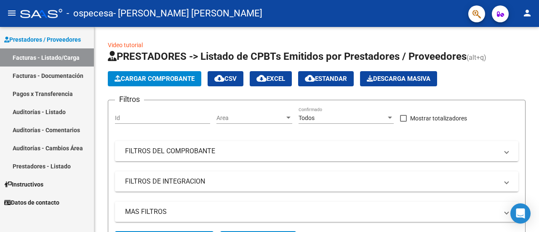
drag, startPoint x: 83, startPoint y: 95, endPoint x: 74, endPoint y: 93, distance: 9.4
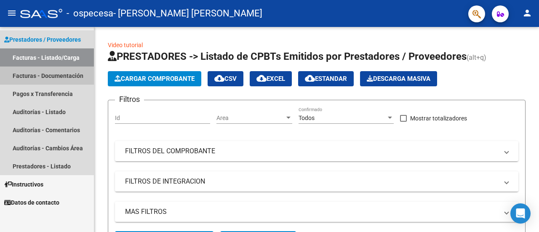
drag, startPoint x: 74, startPoint y: 93, endPoint x: 41, endPoint y: 74, distance: 38.1
click at [41, 74] on link "Facturas - Documentación" at bounding box center [47, 76] width 94 height 18
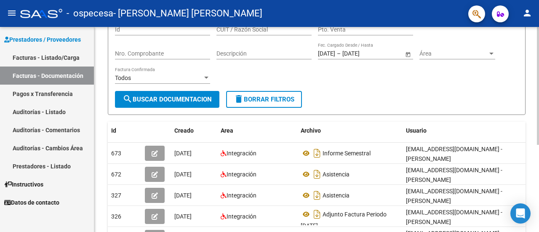
scroll to position [84, 0]
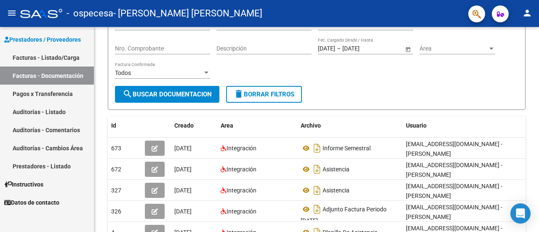
click at [57, 92] on link "Pagos x Transferencia" at bounding box center [47, 94] width 94 height 18
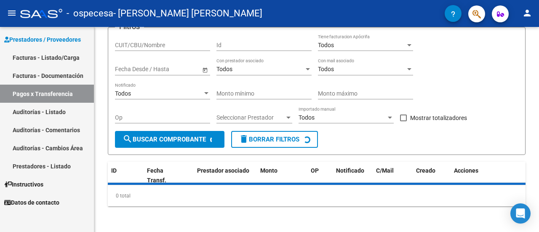
scroll to position [83, 0]
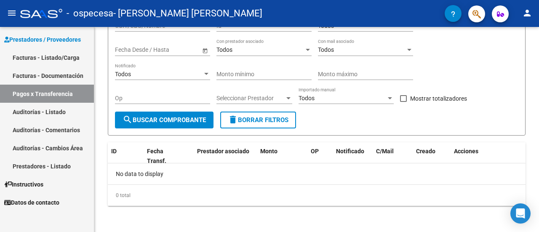
click at [65, 74] on link "Facturas - Documentación" at bounding box center [47, 76] width 94 height 18
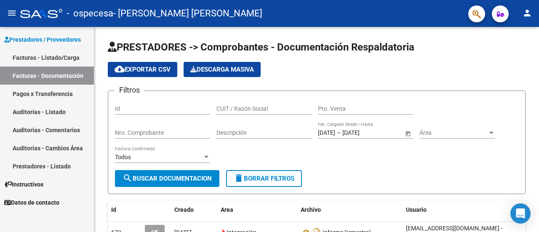
click at [56, 55] on link "Facturas - Listado/Carga" at bounding box center [47, 57] width 94 height 18
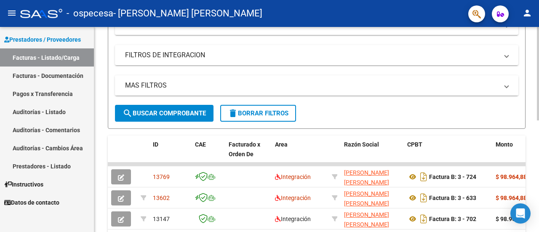
scroll to position [168, 0]
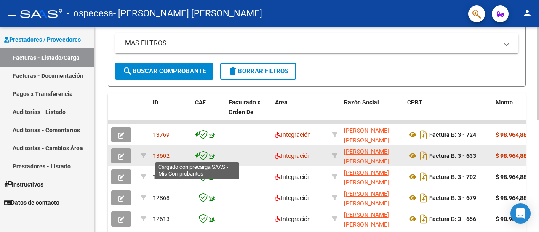
click at [196, 156] on icon at bounding box center [197, 156] width 4 height 0
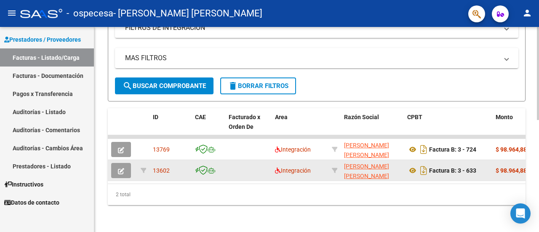
scroll to position [159, 0]
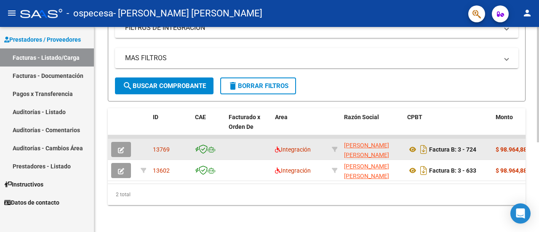
click at [188, 148] on div "13769" at bounding box center [170, 150] width 35 height 10
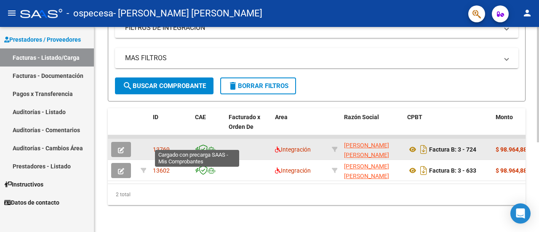
click at [198, 150] on icon at bounding box center [197, 150] width 4 height 0
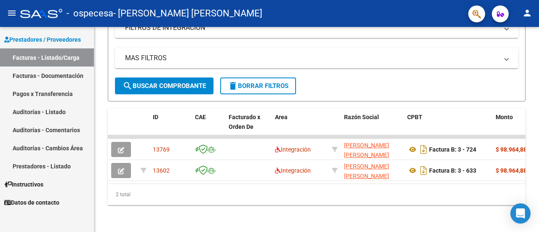
click at [62, 79] on link "Facturas - Documentación" at bounding box center [47, 76] width 94 height 18
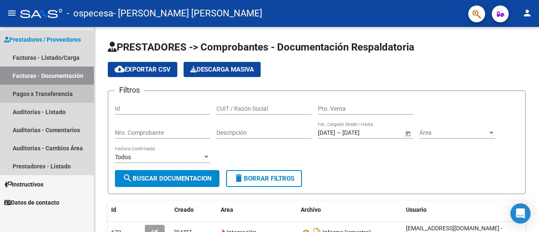
click at [52, 91] on link "Pagos x Transferencia" at bounding box center [47, 94] width 94 height 18
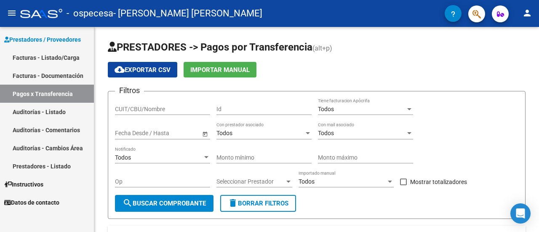
click at [52, 76] on link "Facturas - Documentación" at bounding box center [47, 76] width 94 height 18
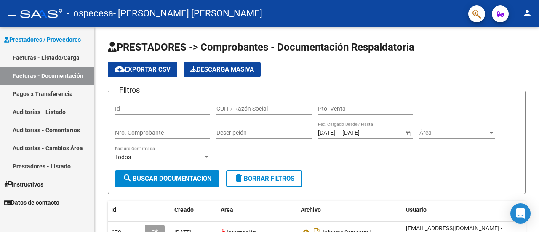
click at [69, 56] on link "Facturas - Listado/Carga" at bounding box center [47, 57] width 94 height 18
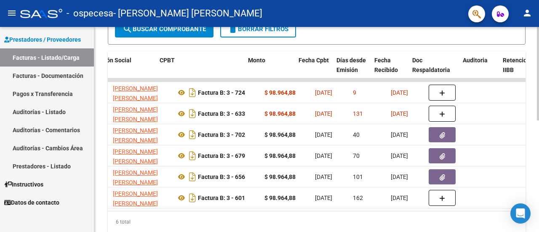
scroll to position [0, 248]
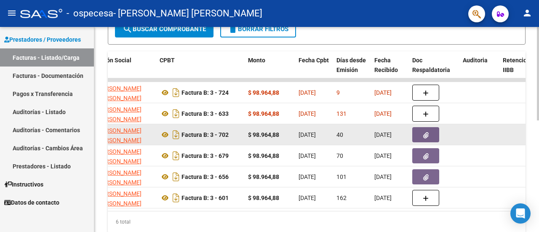
click at [426, 135] on icon "button" at bounding box center [425, 135] width 5 height 6
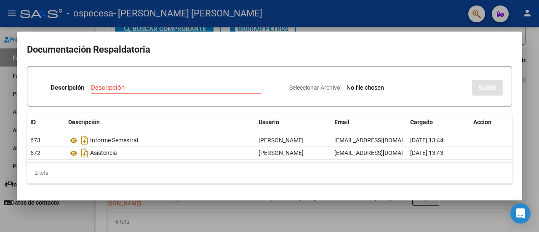
click at [536, 122] on div at bounding box center [269, 116] width 539 height 232
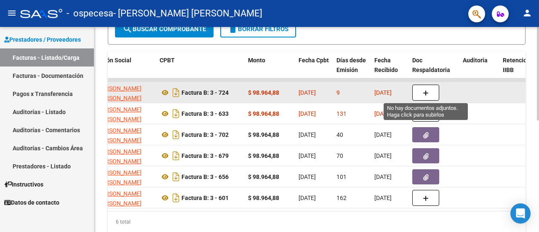
click at [426, 90] on icon "button" at bounding box center [426, 93] width 6 height 6
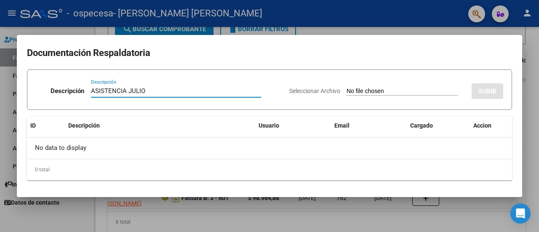
type input "ASISTENCIA JULIO"
click at [412, 91] on input "Seleccionar Archivo" at bounding box center [403, 92] width 112 height 8
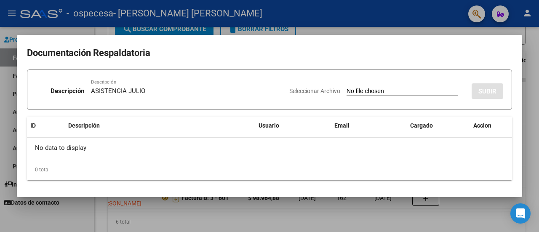
type input "C:\fakepath\[PERSON_NAME] ASISTENCIA JULIO.pdf"
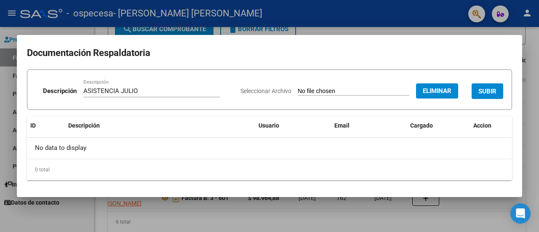
click at [486, 88] on span "SUBIR" at bounding box center [487, 92] width 18 height 8
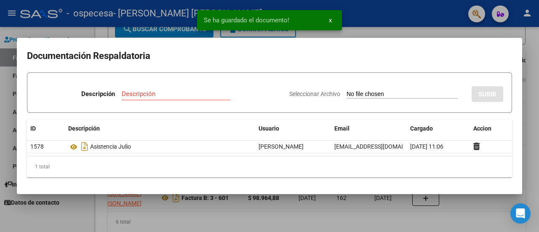
drag, startPoint x: 508, startPoint y: 79, endPoint x: 488, endPoint y: 75, distance: 20.1
click at [487, 76] on form "Descripción Descripción Seleccionar Archivo SUBIR" at bounding box center [269, 92] width 485 height 40
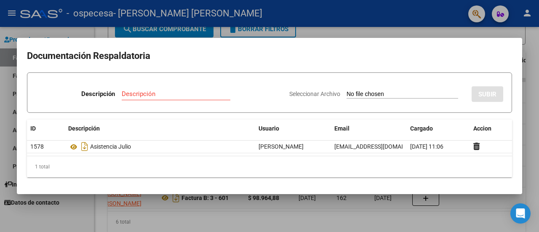
click at [506, 45] on mat-dialog-container "Documentación Respaldatoria Descripción Descripción Seleccionar Archivo SUBIR I…" at bounding box center [269, 116] width 505 height 156
click at [477, 219] on div at bounding box center [269, 116] width 539 height 232
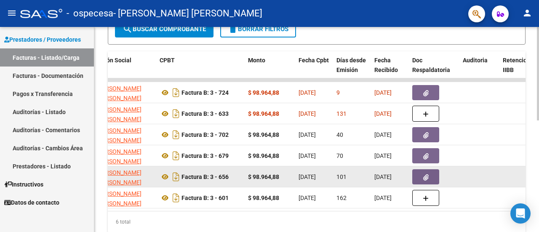
click at [278, 186] on datatable-scroller "13769 Integración [PERSON_NAME] [PERSON_NAME] 27353245479 Factura B: 3 - 724 $ …" at bounding box center [69, 143] width 418 height 130
click at [478, 185] on datatable-body-cell at bounding box center [480, 176] width 40 height 21
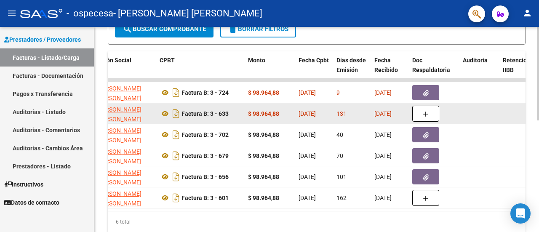
click at [278, 136] on datatable-scroller "13769 Integración [PERSON_NAME] [PERSON_NAME] 27353245479 Factura B: 3 - 724 $ …" at bounding box center [69, 143] width 418 height 130
click at [278, 123] on datatable-scroller "13769 Integración [PERSON_NAME] [PERSON_NAME] 27353245479 Factura B: 3 - 724 $ …" at bounding box center [69, 143] width 418 height 130
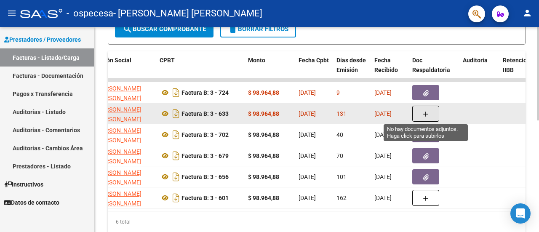
click at [427, 114] on button "button" at bounding box center [425, 114] width 27 height 16
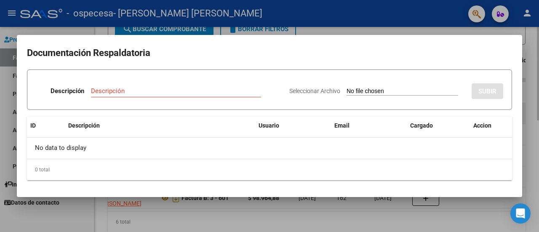
click at [427, 114] on div "Descripción Descripción Seleccionar Archivo SUBIR ID Descripción Usuario Email …" at bounding box center [269, 124] width 485 height 111
drag, startPoint x: 427, startPoint y: 114, endPoint x: 428, endPoint y: 131, distance: 16.5
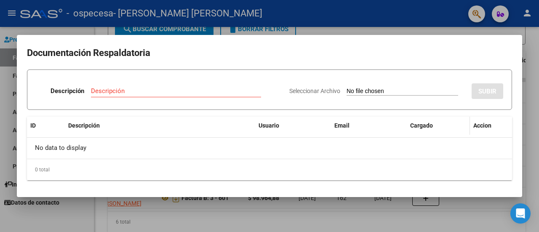
click at [428, 129] on div "Descripción Descripción Seleccionar Archivo SUBIR ID Descripción Usuario Email …" at bounding box center [269, 124] width 485 height 111
click at [115, 89] on input "Descripción" at bounding box center [176, 91] width 170 height 8
drag, startPoint x: 377, startPoint y: 49, endPoint x: 433, endPoint y: 53, distance: 56.2
click at [415, 49] on h2 "Documentación Respaldatoria" at bounding box center [269, 53] width 485 height 16
drag, startPoint x: 498, startPoint y: 143, endPoint x: 504, endPoint y: 160, distance: 17.8
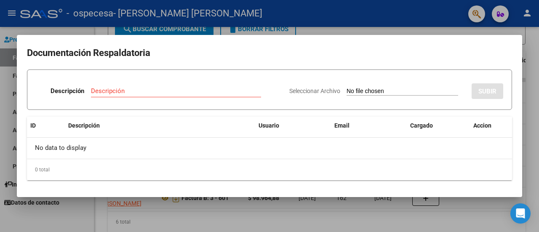
click at [502, 153] on div "No data to display" at bounding box center [269, 148] width 485 height 21
click at [505, 176] on div "0 total" at bounding box center [269, 169] width 485 height 21
drag, startPoint x: 504, startPoint y: 173, endPoint x: 484, endPoint y: 86, distance: 89.0
click at [490, 112] on div "Descripción Descripción Seleccionar Archivo SUBIR ID Descripción Usuario Email …" at bounding box center [269, 124] width 485 height 111
click at [371, 69] on mat-dialog-content "Documentación Respaldatoria Descripción Descripción Seleccionar Archivo SUBIR I…" at bounding box center [269, 116] width 505 height 142
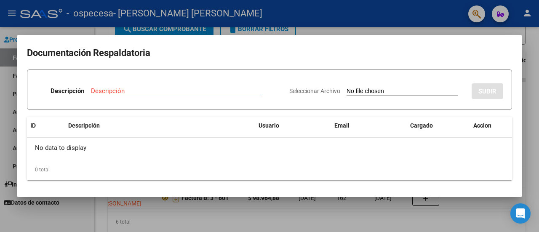
click at [80, 84] on div "Descripción Descripción" at bounding box center [159, 92] width 247 height 25
drag, startPoint x: 74, startPoint y: 82, endPoint x: 77, endPoint y: 47, distance: 35.2
click at [83, 52] on mat-dialog-content "Documentación Respaldatoria Descripción Descripción Seleccionar Archivo SUBIR I…" at bounding box center [269, 116] width 505 height 142
click at [77, 47] on h2 "Documentación Respaldatoria" at bounding box center [269, 53] width 485 height 16
drag, startPoint x: 77, startPoint y: 47, endPoint x: 93, endPoint y: 46, distance: 15.6
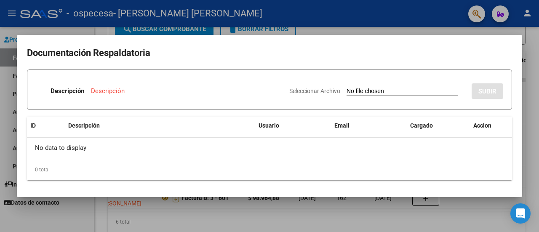
click at [78, 47] on h2 "Documentación Respaldatoria" at bounding box center [269, 53] width 485 height 16
click at [286, 149] on div "No data to display" at bounding box center [269, 148] width 485 height 21
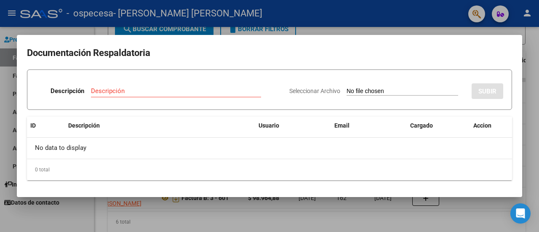
click at [505, 168] on div "0 total" at bounding box center [269, 169] width 485 height 21
click at [491, 211] on div at bounding box center [269, 116] width 539 height 232
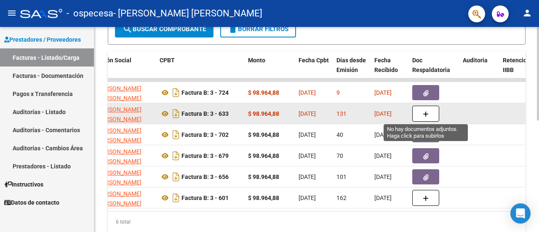
click at [418, 115] on button "button" at bounding box center [425, 114] width 27 height 16
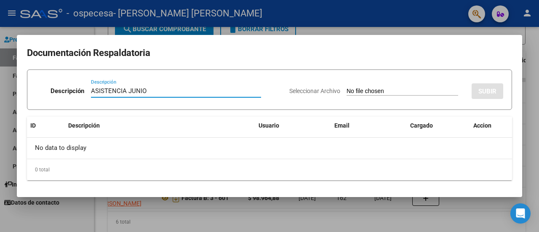
type input "ASISTENCIA JUNIO"
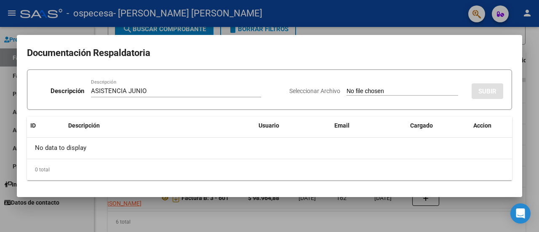
click at [146, 102] on div "ASISTENCIA JUNIO Descripción" at bounding box center [176, 95] width 170 height 21
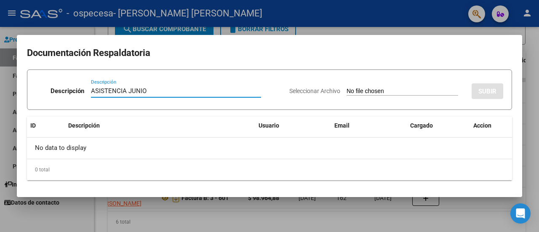
click at [226, 91] on input "ASISTENCIA JUNIO" at bounding box center [176, 91] width 170 height 8
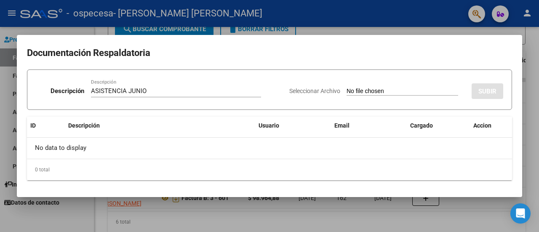
click at [304, 90] on span "Seleccionar Archivo" at bounding box center [314, 91] width 51 height 7
click at [347, 90] on input "Seleccionar Archivo" at bounding box center [403, 92] width 112 height 8
type input "C:\fakepath\[PERSON_NAME] ASISTENCIA JUNIO.pdf"
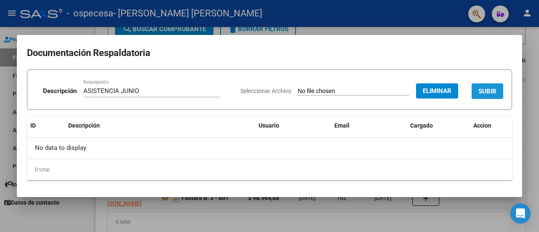
click at [484, 95] on span "SUBIR" at bounding box center [487, 92] width 18 height 8
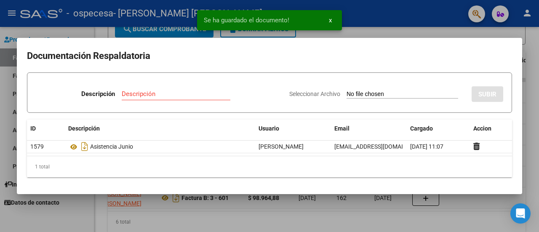
click at [490, 63] on h2 "Documentación Respaldatoria" at bounding box center [269, 56] width 485 height 16
click at [47, 53] on h2 "Documentación Respaldatoria" at bounding box center [269, 56] width 485 height 16
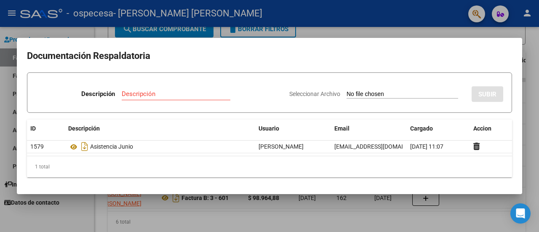
click at [508, 51] on h2 "Documentación Respaldatoria" at bounding box center [269, 56] width 485 height 16
drag, startPoint x: 447, startPoint y: 175, endPoint x: 447, endPoint y: 205, distance: 30.3
click at [445, 192] on mat-dialog-container "Documentación Respaldatoria Descripción Descripción Seleccionar Archivo SUBIR I…" at bounding box center [269, 116] width 505 height 156
drag, startPoint x: 447, startPoint y: 205, endPoint x: 459, endPoint y: 217, distance: 16.7
click at [453, 215] on div at bounding box center [269, 116] width 539 height 232
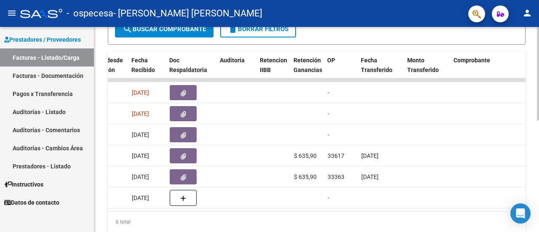
scroll to position [0, 355]
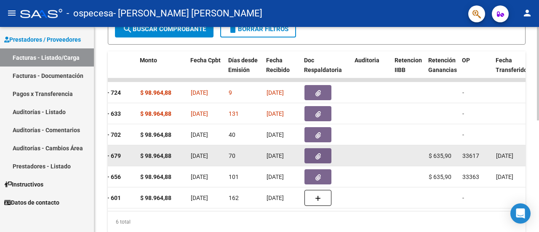
drag, startPoint x: 289, startPoint y: 214, endPoint x: 197, endPoint y: 164, distance: 105.0
click at [197, 164] on datatable-body-cell "[DATE]" at bounding box center [206, 155] width 38 height 21
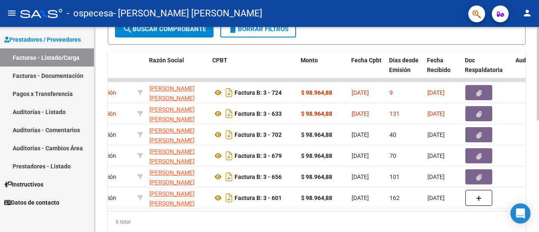
scroll to position [0, 207]
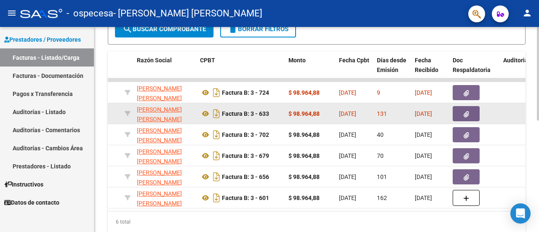
click at [469, 115] on button "button" at bounding box center [466, 113] width 27 height 15
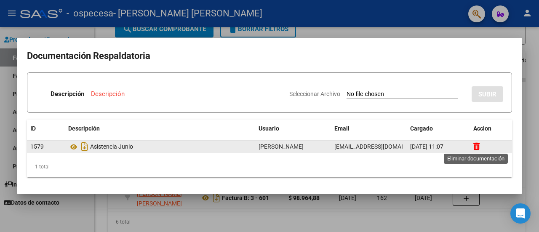
click at [475, 144] on icon at bounding box center [476, 146] width 6 height 8
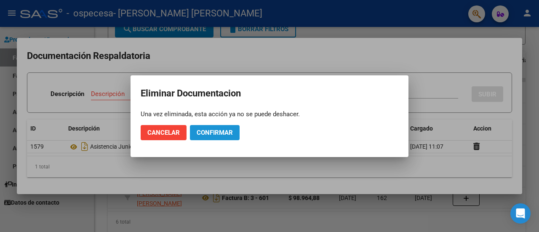
click at [216, 133] on span "Confirmar" at bounding box center [215, 133] width 36 height 8
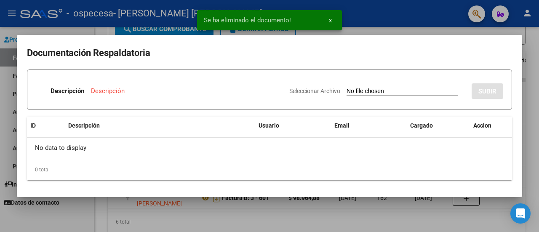
click at [487, 57] on h2 "Documentación Respaldatoria" at bounding box center [269, 53] width 485 height 16
click at [523, 166] on div at bounding box center [269, 116] width 539 height 232
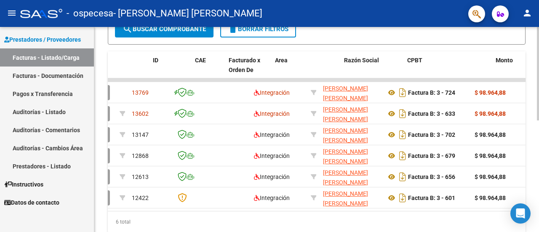
scroll to position [0, 0]
